Goal: Check status: Check status

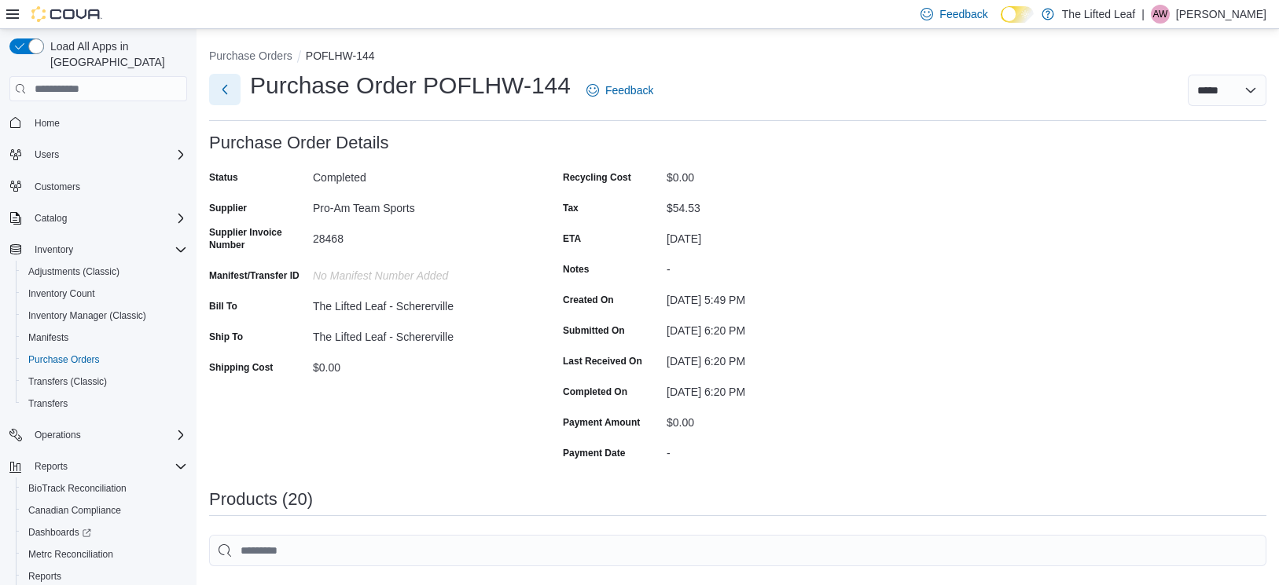
click at [225, 94] on button "Next" at bounding box center [224, 89] width 31 height 31
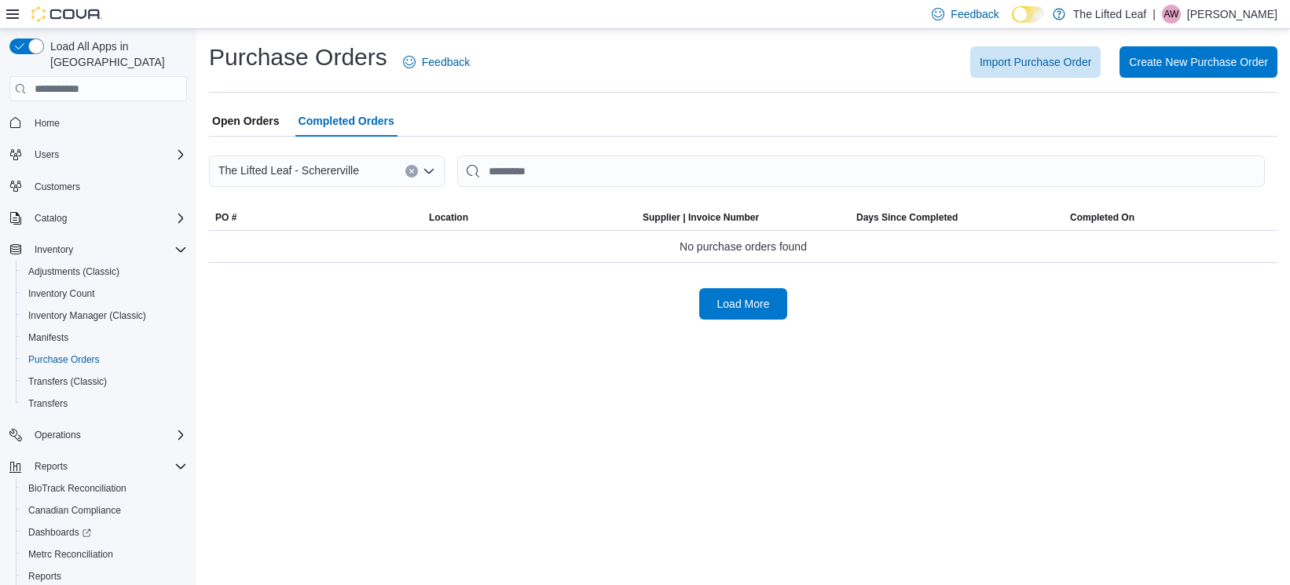
click at [256, 116] on span "Open Orders" at bounding box center [246, 120] width 68 height 31
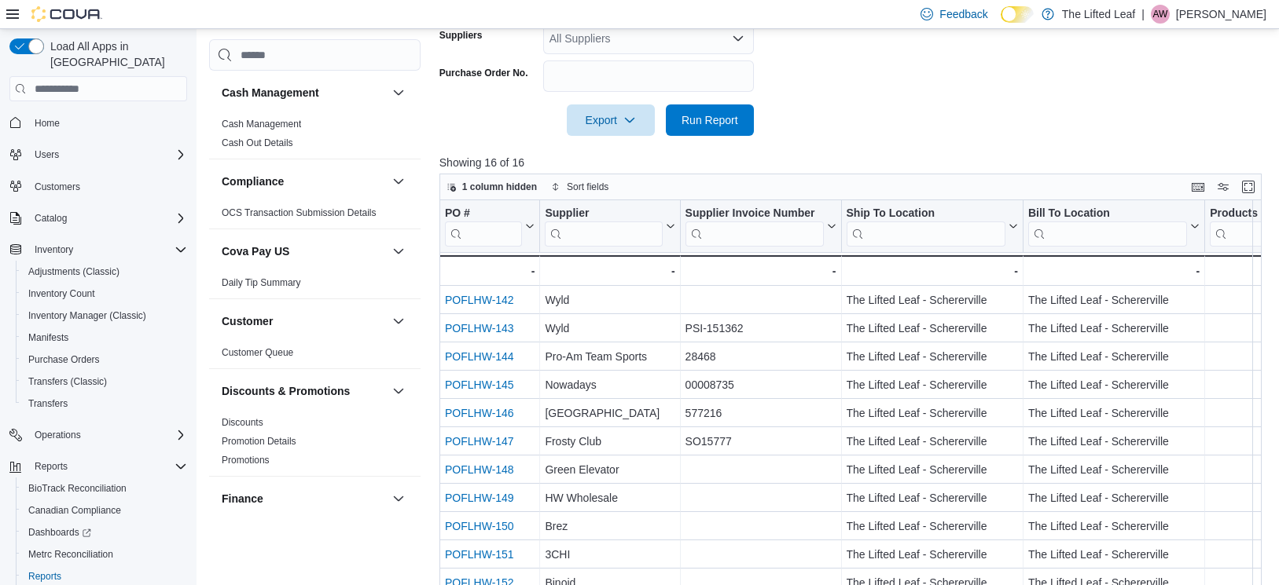
scroll to position [1, 0]
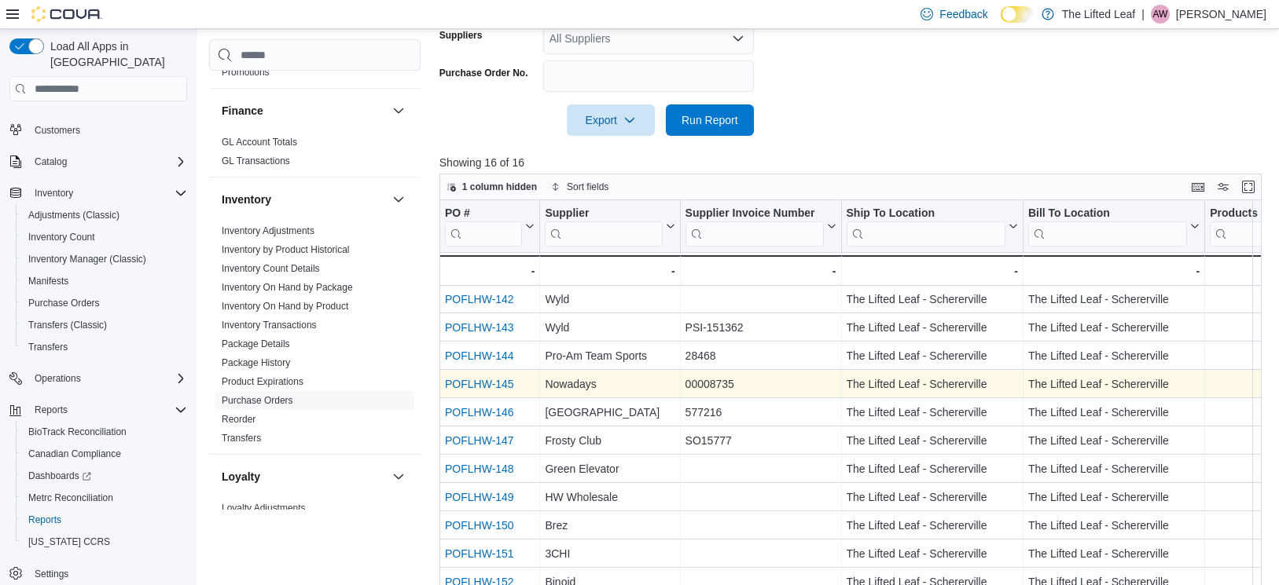
click at [507, 391] on link "POFLHW-145" at bounding box center [479, 384] width 69 height 13
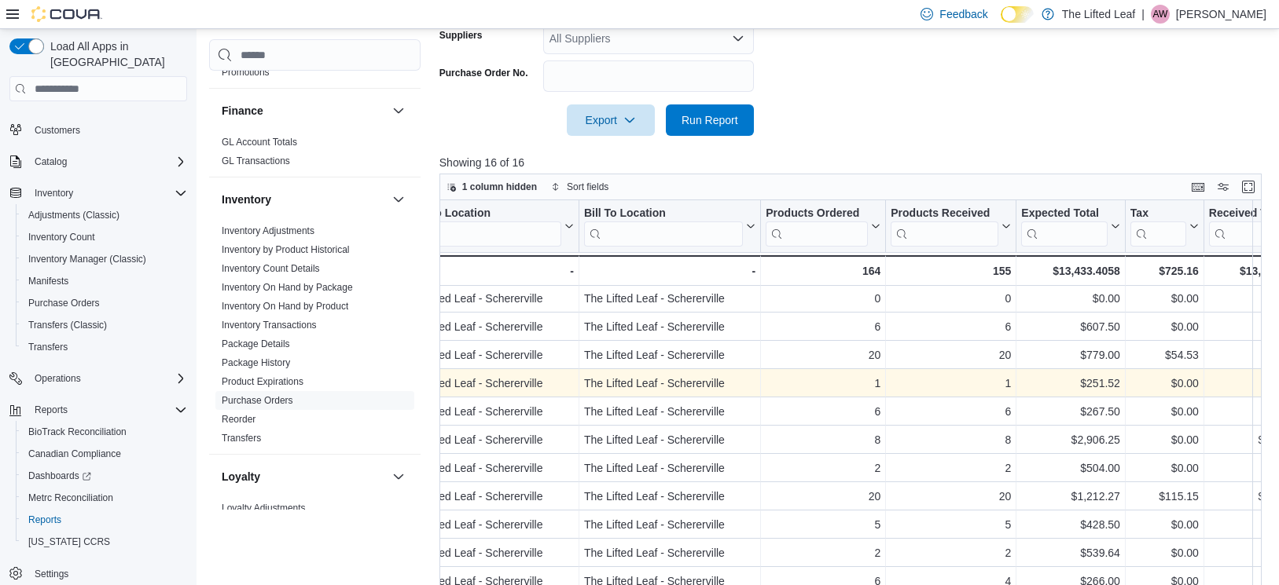
scroll to position [2, 0]
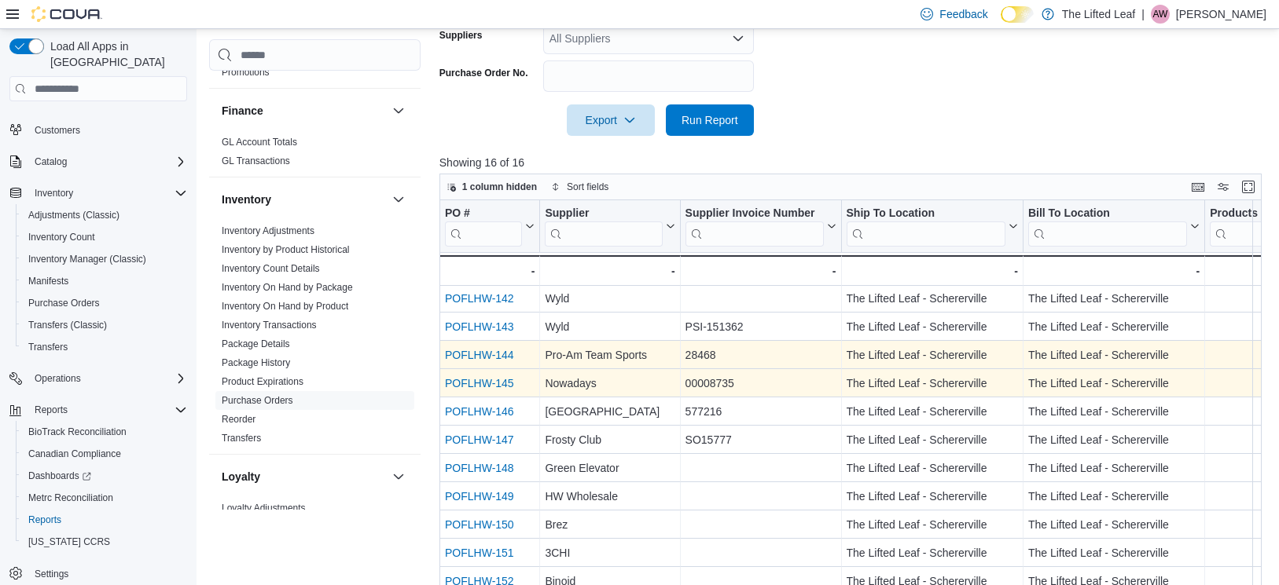
click at [482, 361] on link "POFLHW-144" at bounding box center [479, 355] width 69 height 13
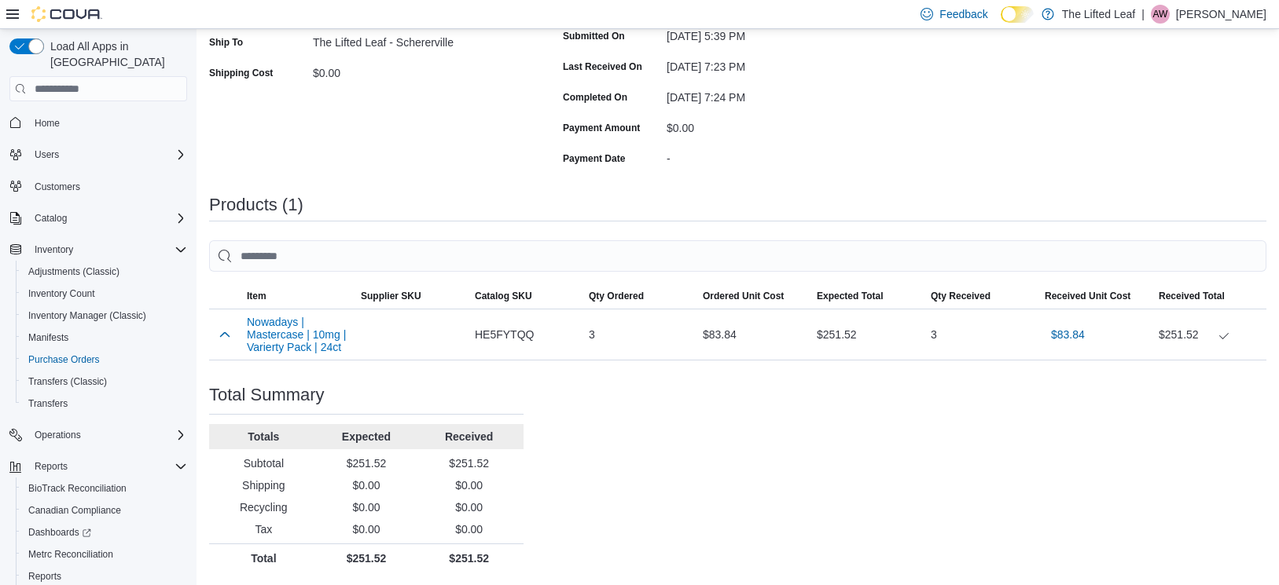
scroll to position [309, 0]
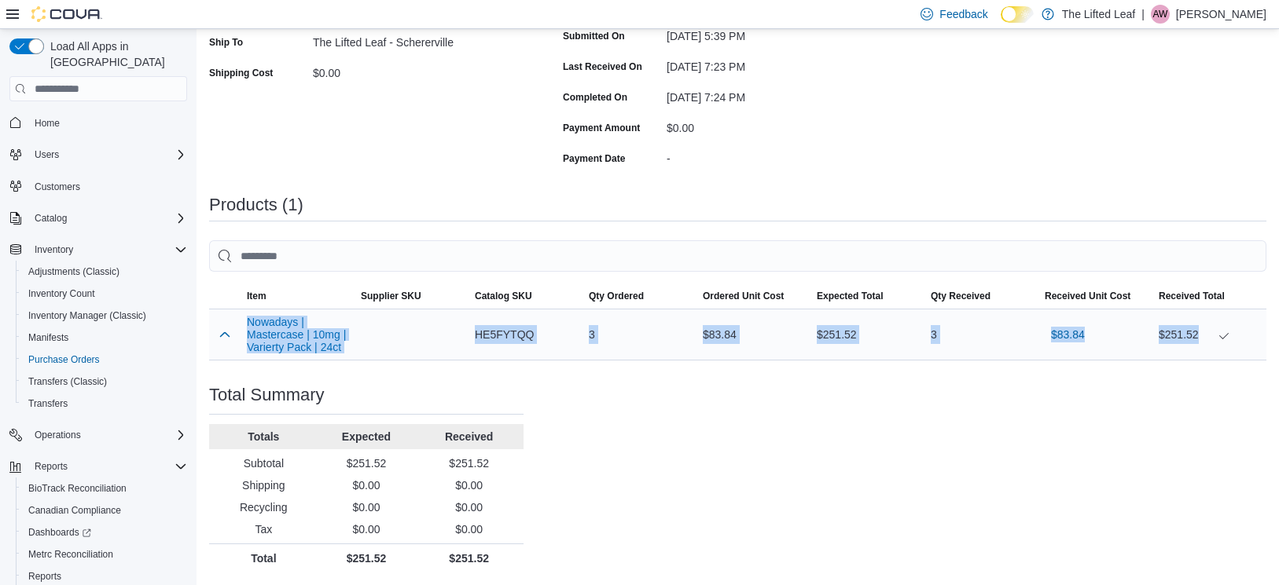
drag, startPoint x: 238, startPoint y: 300, endPoint x: 1214, endPoint y: 332, distance: 976.5
click at [1214, 332] on tr "Nowadays | Mastercase | 10mg | Varierty Pack | 24ct Supplier SKU Catalog SKU HE…" at bounding box center [737, 335] width 1057 height 51
copy tr "Nowadays | Mastercase | 10mg | Varierty Pack | 24ct Supplier SKU Catalog SKU HE…"
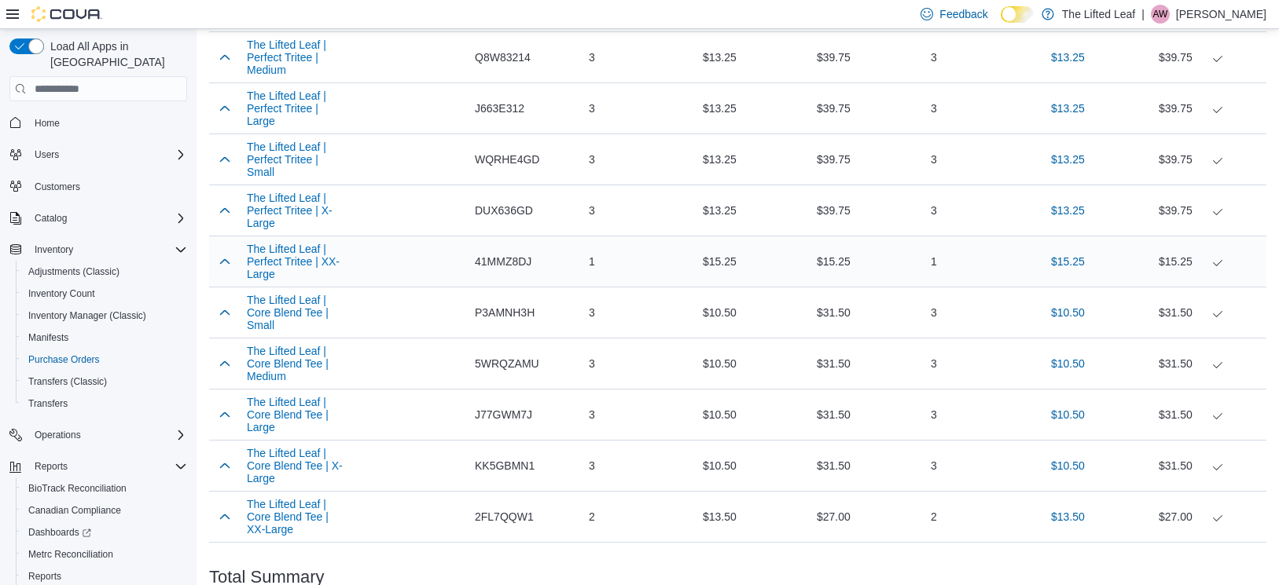
scroll to position [1079, 0]
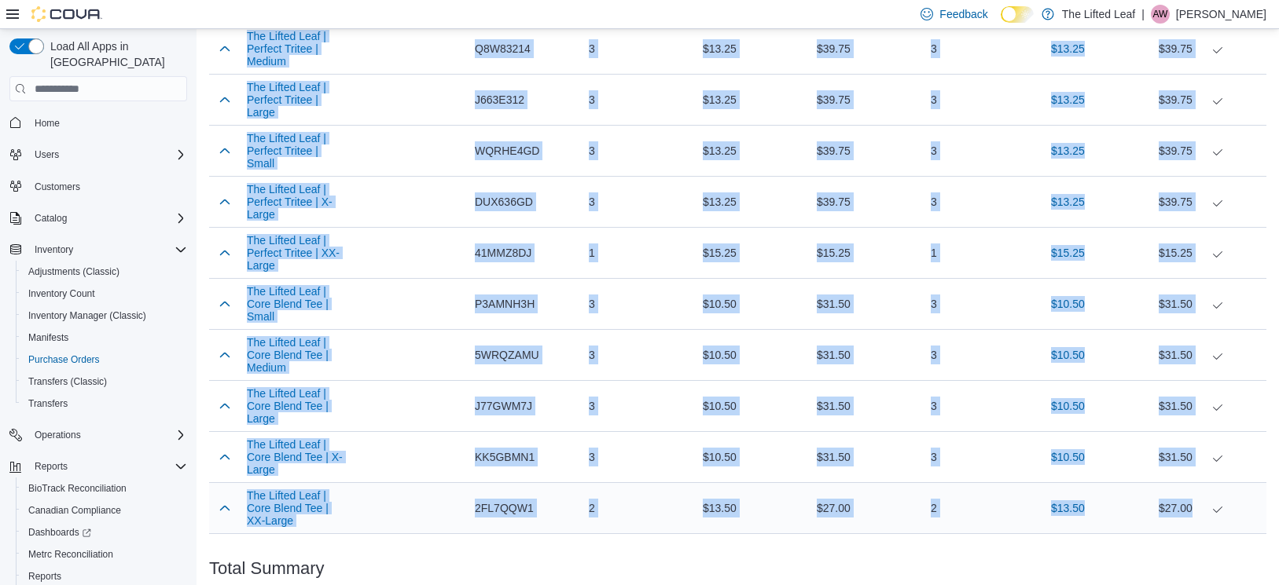
drag, startPoint x: 236, startPoint y: 52, endPoint x: 1209, endPoint y: 544, distance: 1090.2
click at [1209, 534] on tbody "The Lifted Leaf | Fleece Hoodie | Large Supplier SKU Catalog SKU CBAPGRHE Qty O…" at bounding box center [737, 29] width 1057 height 1009
copy tbody "The Lifted Leaf | Perfect Tritee | Medium Supplier SKU Catalog SKU Q8W83214 Qty…"
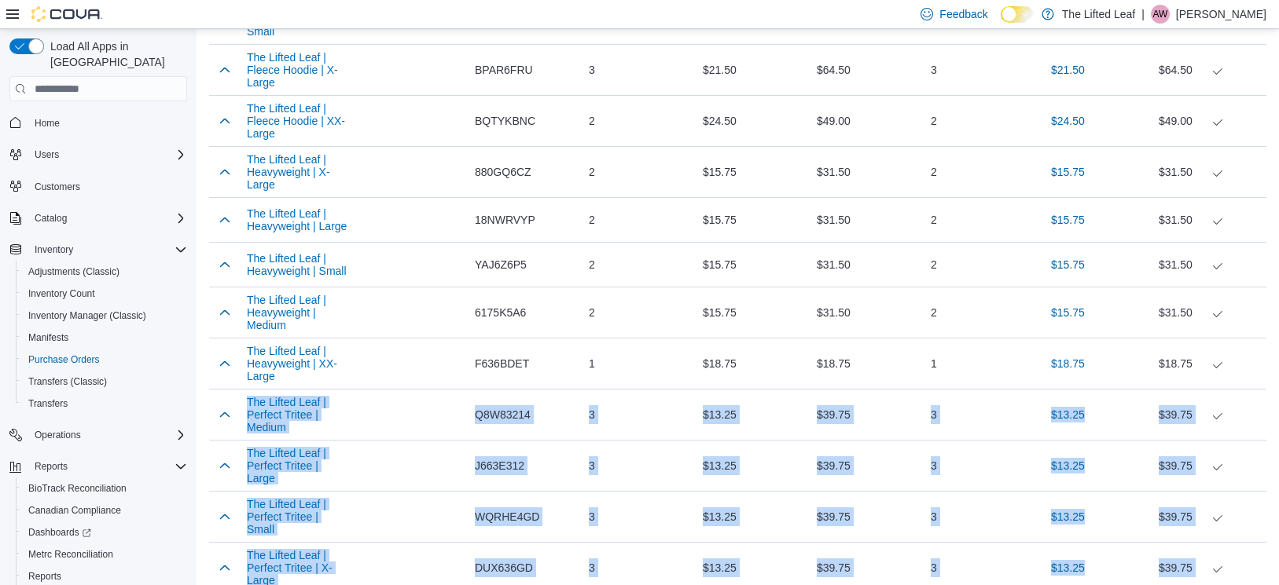
scroll to position [707, 0]
